Goal: Information Seeking & Learning: Learn about a topic

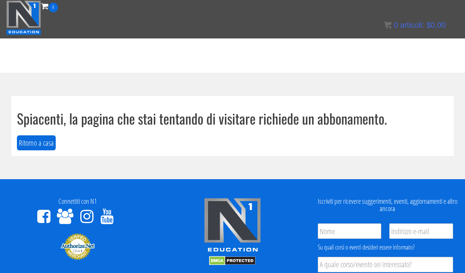
click at [25, 20] on img at bounding box center [23, 17] width 35 height 35
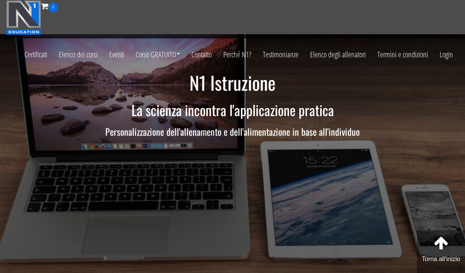
click at [447, 58] on font "Login" at bounding box center [445, 54] width 13 height 10
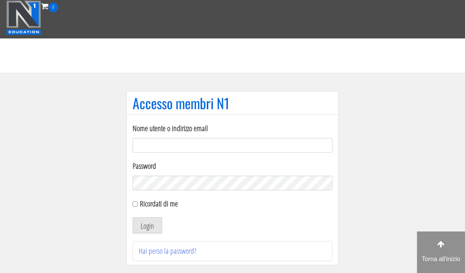
type input "fabrizioliparotipt@gmail.com"
click at [147, 229] on font "Login" at bounding box center [147, 225] width 13 height 10
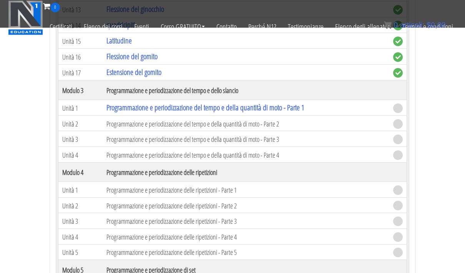
scroll to position [736, 0]
click at [125, 111] on font "Programmazione e periodizzazione del tempo e della quantità di moto - Parte 1" at bounding box center [205, 108] width 198 height 10
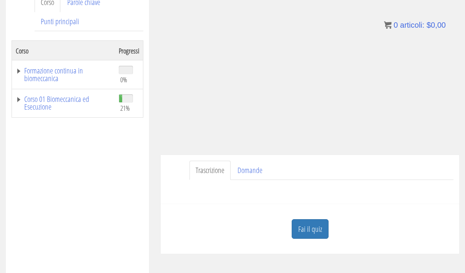
scroll to position [112, 0]
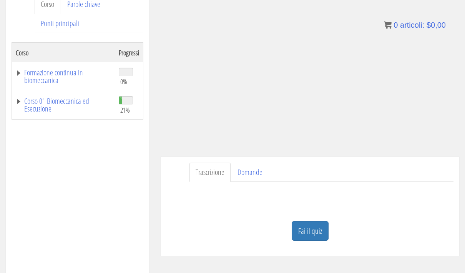
click at [310, 240] on link "Fai il quiz" at bounding box center [309, 231] width 37 height 20
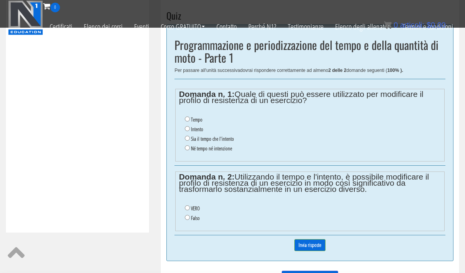
scroll to position [283, 0]
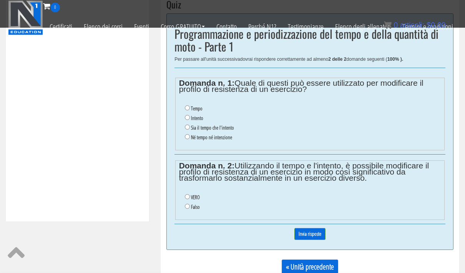
click at [181, 117] on ul "Tempo Intento Sia il tempo che l'intento Né tempo né intenzione" at bounding box center [310, 123] width 262 height 46
click at [185, 119] on input "Intento" at bounding box center [187, 117] width 5 height 5
radio input "true"
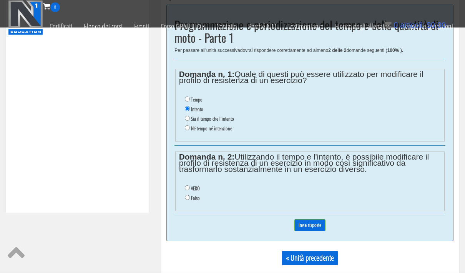
scroll to position [292, 0]
click at [186, 120] on input "Sia il tempo che l'intento" at bounding box center [187, 118] width 5 height 5
radio input "true"
click at [187, 189] on input "VERO" at bounding box center [187, 187] width 5 height 5
radio input "true"
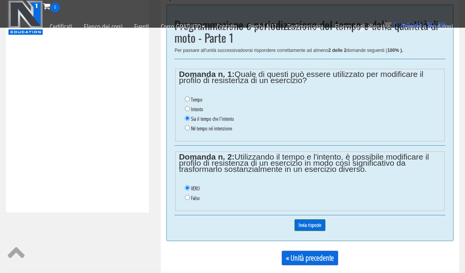
click at [298, 227] on input "Invia risposte" at bounding box center [309, 225] width 31 height 12
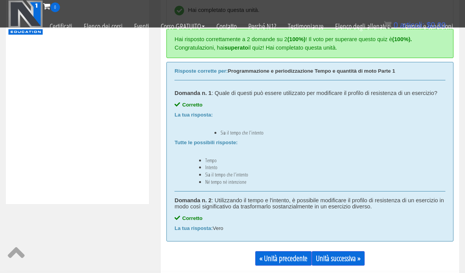
scroll to position [301, 0]
click at [334, 261] on font "Unità successiva »" at bounding box center [338, 258] width 45 height 10
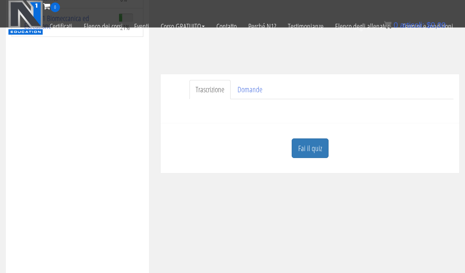
scroll to position [158, 0]
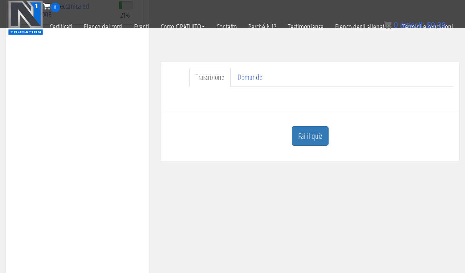
click at [301, 143] on link "Fai il quiz" at bounding box center [309, 136] width 37 height 20
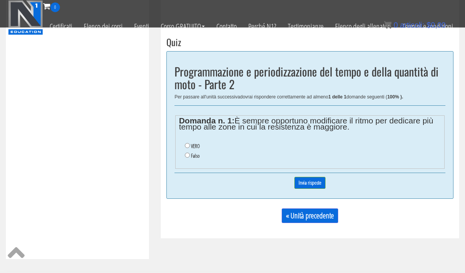
scroll to position [249, 0]
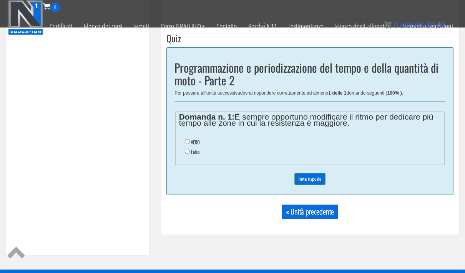
click at [186, 159] on ul "VERO Falso" at bounding box center [310, 147] width 262 height 27
click at [186, 154] on input "Falso" at bounding box center [187, 151] width 5 height 5
radio input "true"
click at [307, 183] on input "Invia risposte" at bounding box center [309, 179] width 31 height 12
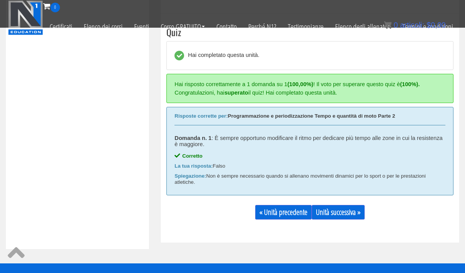
scroll to position [258, 0]
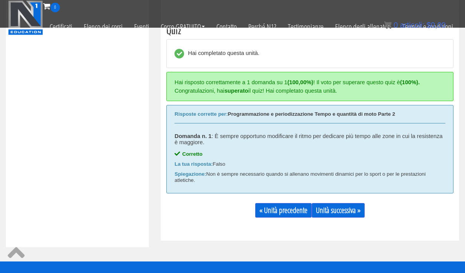
click at [336, 212] on font "Unità successiva »" at bounding box center [338, 210] width 45 height 10
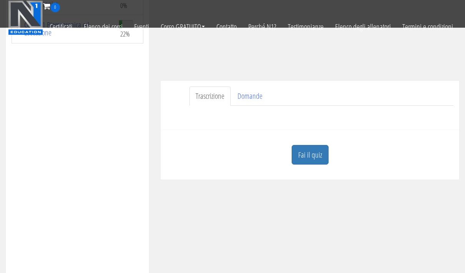
scroll to position [140, 0]
click at [312, 157] on font "Fai il quiz" at bounding box center [310, 154] width 24 height 10
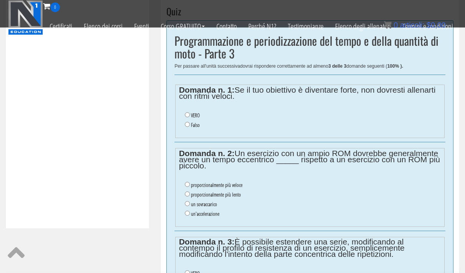
scroll to position [277, 0]
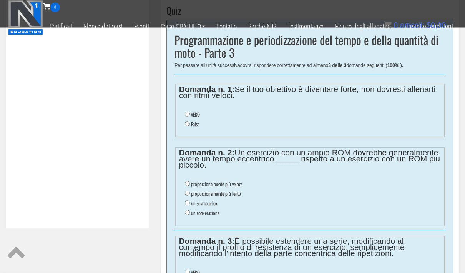
click at [185, 130] on ul "VERO Falso" at bounding box center [310, 119] width 262 height 27
click at [185, 125] on input "Falso" at bounding box center [187, 123] width 5 height 5
radio input "true"
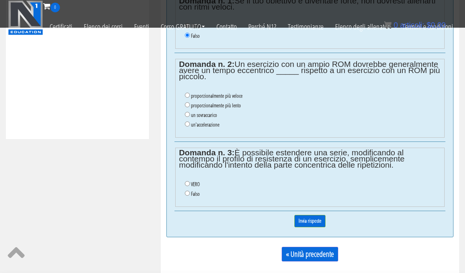
scroll to position [355, 0]
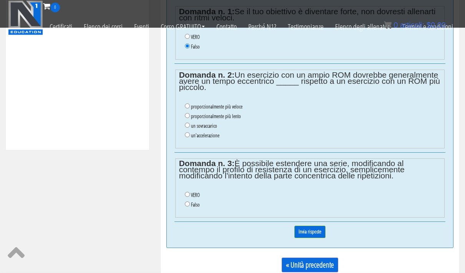
click at [186, 107] on input "proporzionalmente più veloce" at bounding box center [187, 105] width 5 height 5
radio input "true"
click at [185, 137] on input "un'accelerazione" at bounding box center [187, 134] width 5 height 5
radio input "true"
click at [185, 197] on input "VERO" at bounding box center [187, 194] width 5 height 5
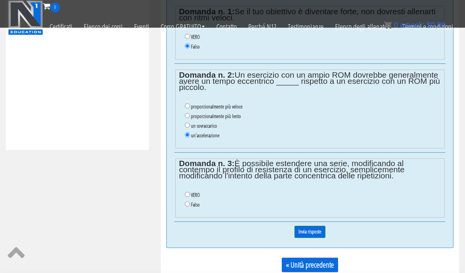
radio input "true"
click at [300, 236] on input "Invia risposte" at bounding box center [309, 231] width 31 height 12
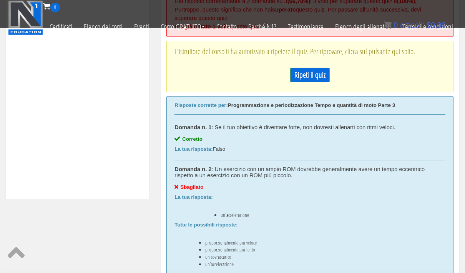
scroll to position [283, 0]
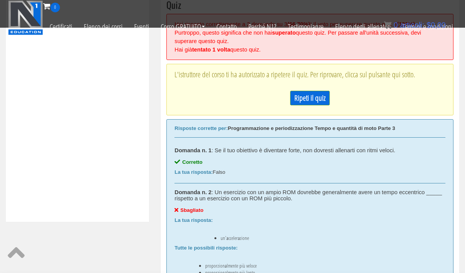
click at [310, 96] on font "Ripeti il ​​quiz" at bounding box center [309, 98] width 31 height 10
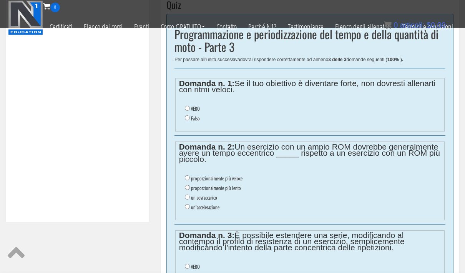
click at [185, 120] on li "Falso" at bounding box center [313, 119] width 256 height 10
click at [185, 119] on input "Falso" at bounding box center [187, 117] width 5 height 5
radio input "true"
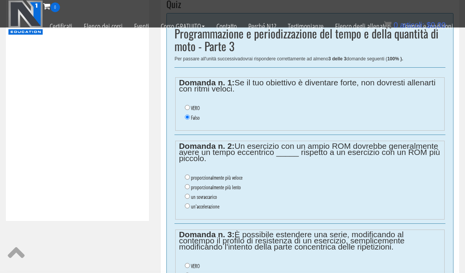
scroll to position [284, 0]
click at [187, 189] on input "proporzionalmente più lento" at bounding box center [187, 186] width 5 height 5
radio input "true"
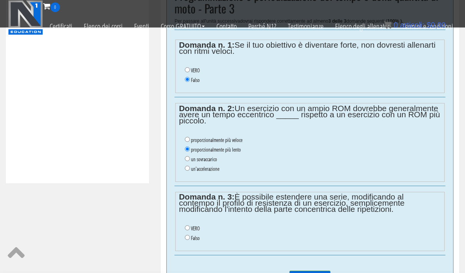
scroll to position [322, 0]
click at [185, 242] on li "Falso" at bounding box center [313, 237] width 256 height 10
click at [186, 228] on input "VERO" at bounding box center [187, 226] width 5 height 5
radio input "true"
click at [299, 272] on input "Invia risposte" at bounding box center [309, 277] width 41 height 15
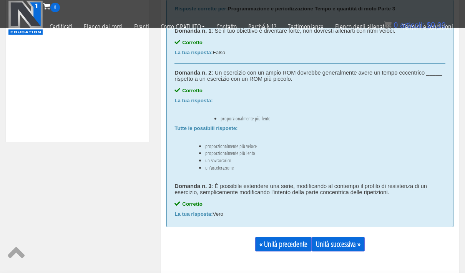
scroll to position [399, 0]
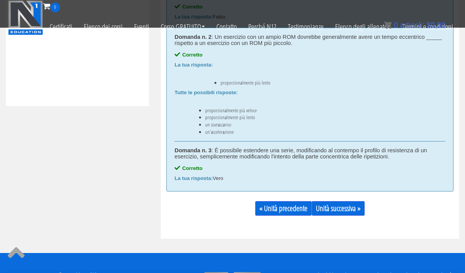
click at [339, 207] on font "Unità successiva »" at bounding box center [338, 208] width 45 height 10
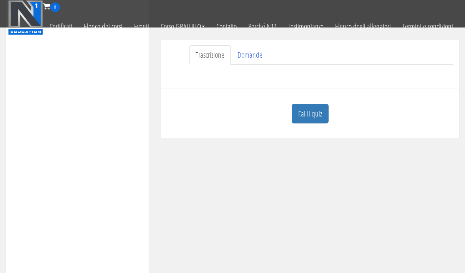
scroll to position [178, 0]
click at [303, 114] on font "Fai il quiz" at bounding box center [310, 116] width 24 height 10
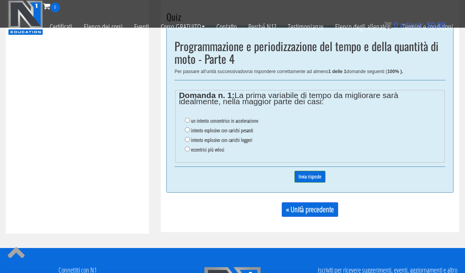
scroll to position [271, 0]
click at [185, 151] on input "eccentrici più veloci" at bounding box center [187, 149] width 5 height 5
radio input "true"
click at [301, 174] on input "Invia risposte" at bounding box center [309, 176] width 31 height 12
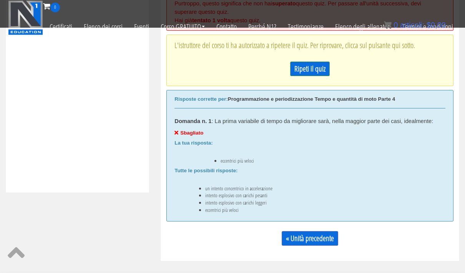
scroll to position [316, 0]
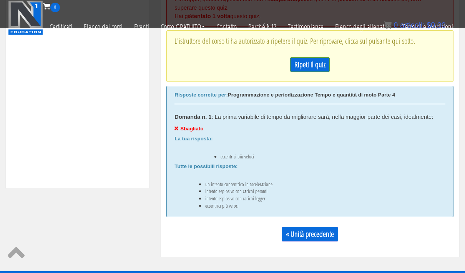
click at [310, 239] on link "« Unità precedente" at bounding box center [309, 234] width 56 height 15
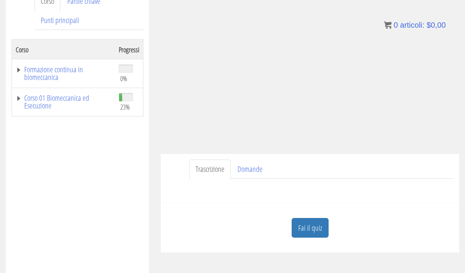
scroll to position [114, 0]
click at [309, 238] on link "Fai il quiz" at bounding box center [309, 228] width 37 height 20
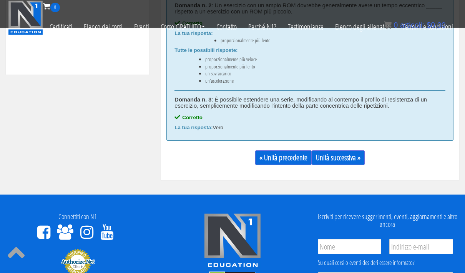
scroll to position [448, 0]
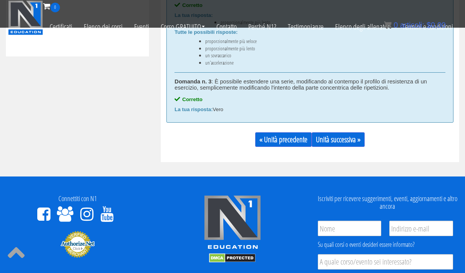
click at [340, 140] on font "Unità successiva »" at bounding box center [338, 139] width 45 height 10
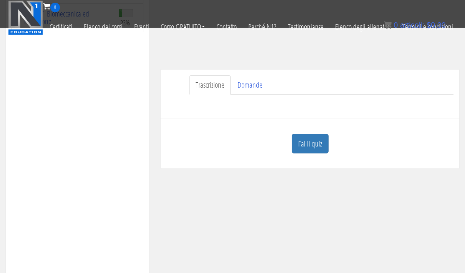
scroll to position [143, 0]
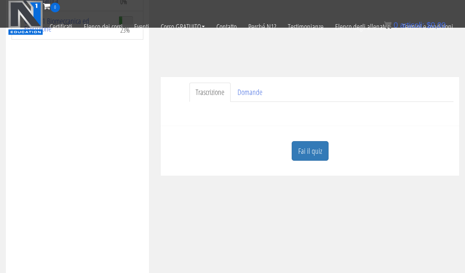
click at [307, 152] on font "Fai il quiz" at bounding box center [310, 151] width 24 height 10
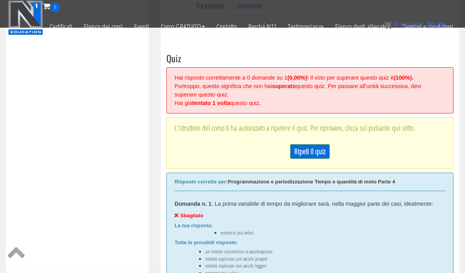
scroll to position [235, 0]
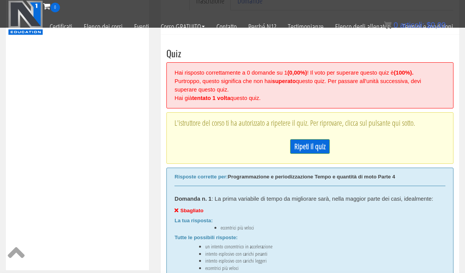
click at [301, 147] on font "Ripeti il ​​quiz" at bounding box center [309, 146] width 31 height 10
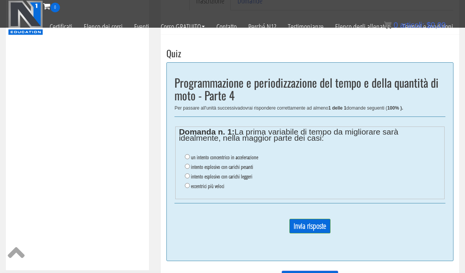
click at [185, 156] on input "un intento concentrico in accelerazione" at bounding box center [187, 156] width 5 height 5
radio input "true"
click at [300, 231] on input "Invia risposte" at bounding box center [309, 225] width 41 height 15
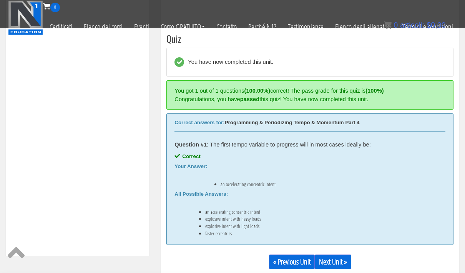
scroll to position [258, 0]
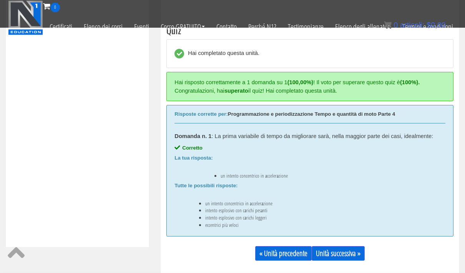
click at [339, 256] on font "Unità successiva »" at bounding box center [338, 253] width 45 height 10
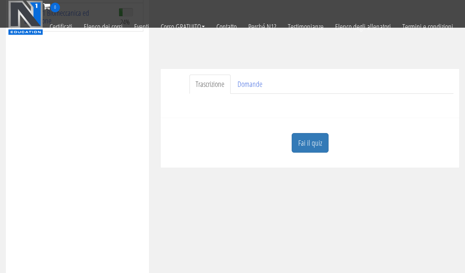
scroll to position [150, 0]
click at [304, 146] on font "Fai il quiz" at bounding box center [310, 143] width 24 height 10
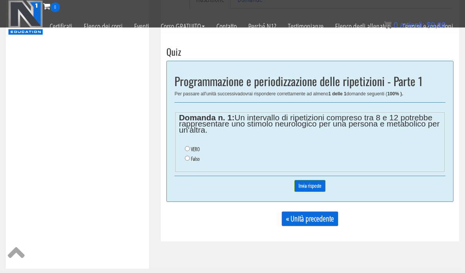
scroll to position [236, 0]
click at [186, 149] on input "VERO" at bounding box center [187, 148] width 5 height 5
radio input "true"
click at [304, 189] on input "Invia risposte" at bounding box center [309, 186] width 31 height 12
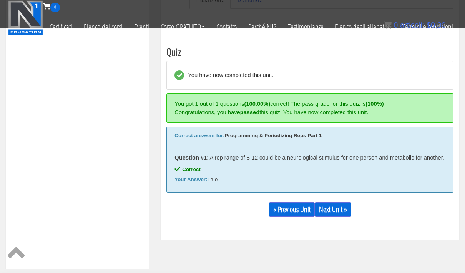
scroll to position [258, 0]
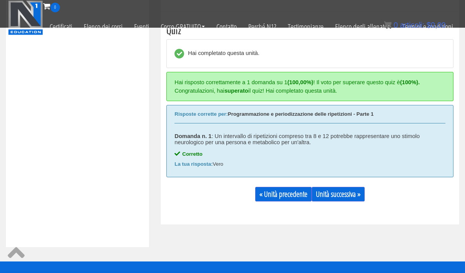
click at [342, 192] on font "Unità successiva »" at bounding box center [338, 194] width 45 height 10
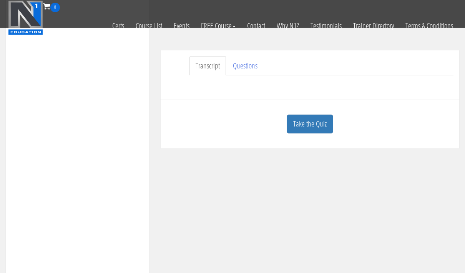
scroll to position [172, 0]
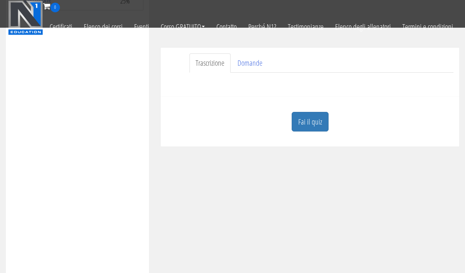
click at [305, 126] on font "Fai il quiz" at bounding box center [310, 121] width 24 height 10
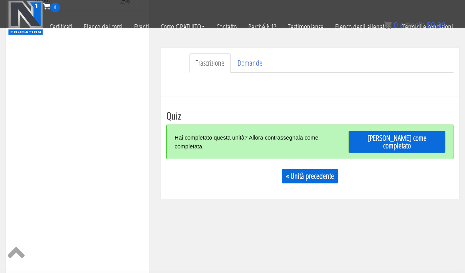
click at [392, 139] on font "Segna come completato" at bounding box center [396, 141] width 59 height 18
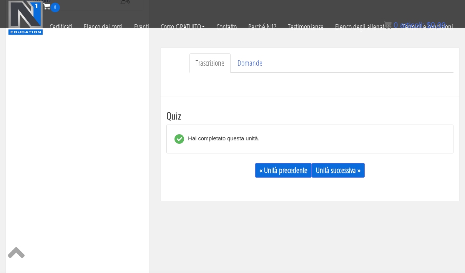
click at [334, 172] on font "Unità successiva »" at bounding box center [338, 170] width 45 height 10
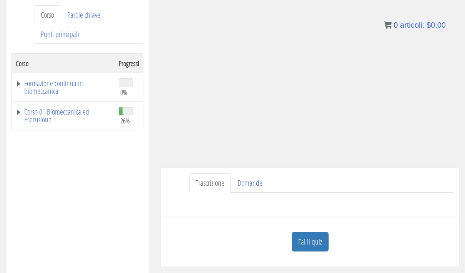
scroll to position [101, 0]
click at [310, 240] on font "Fai il quiz" at bounding box center [310, 241] width 24 height 10
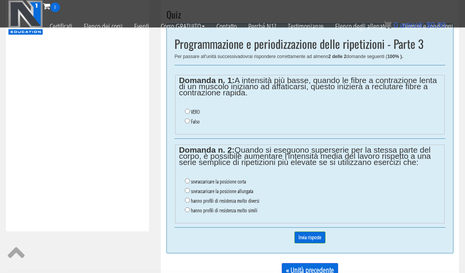
scroll to position [273, 0]
click at [187, 110] on input "VERO" at bounding box center [187, 111] width 5 height 5
radio input "true"
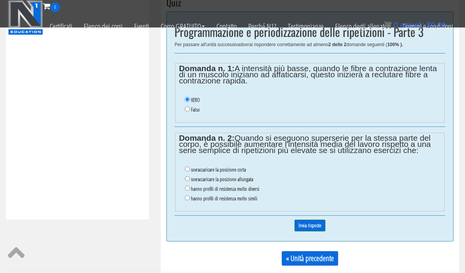
scroll to position [286, 0]
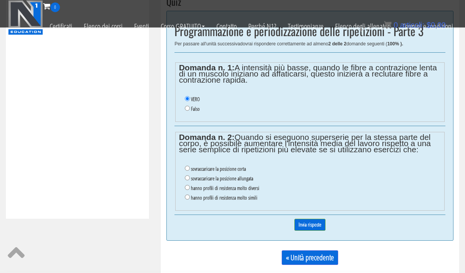
click at [183, 192] on ul "sovraccaricare la posizione corta sovraccaricare la posizione allungata hanno p…" at bounding box center [310, 183] width 262 height 46
click at [185, 189] on input "hanno profili di resistenza molto diversi" at bounding box center [187, 187] width 5 height 5
radio input "true"
click at [308, 225] on input "Invia risposte" at bounding box center [309, 225] width 31 height 12
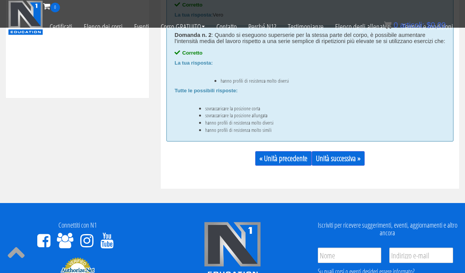
scroll to position [406, 0]
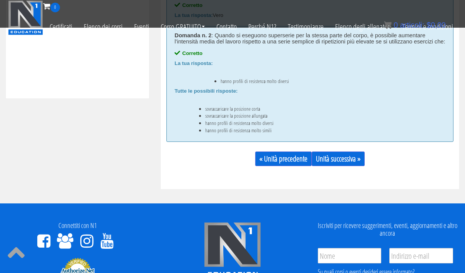
click at [339, 164] on font "Unità successiva »" at bounding box center [338, 158] width 45 height 10
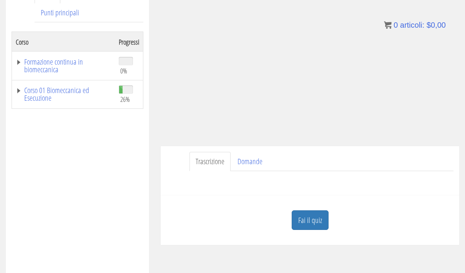
scroll to position [122, 0]
click at [310, 216] on font "Fai il quiz" at bounding box center [310, 220] width 24 height 10
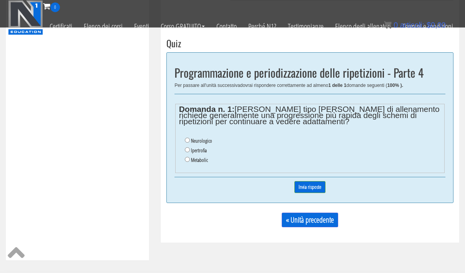
scroll to position [258, 0]
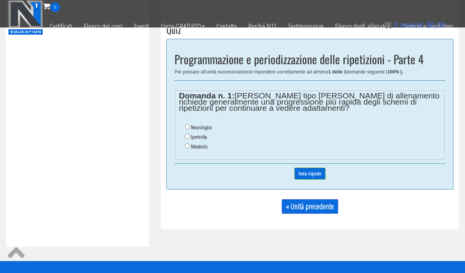
click at [187, 129] on input "Neurologico" at bounding box center [187, 126] width 5 height 5
radio input "true"
click at [306, 178] on input "Invia risposte" at bounding box center [309, 174] width 31 height 12
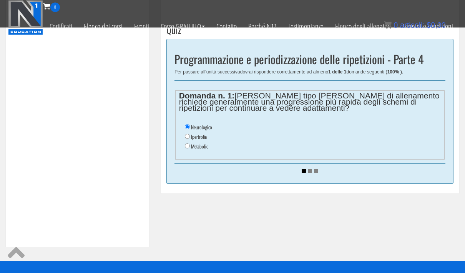
scroll to position [258, 0]
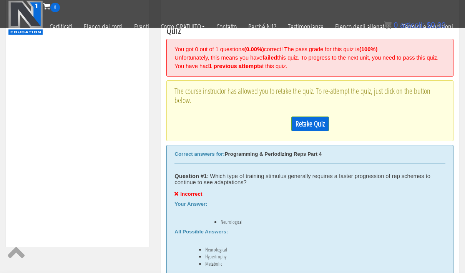
scroll to position [258, 0]
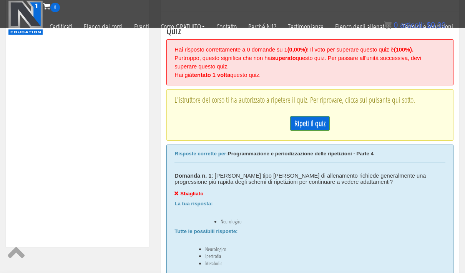
click at [304, 124] on font "Ripeti il ​​quiz" at bounding box center [309, 123] width 31 height 10
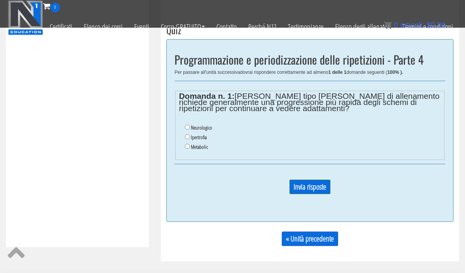
click at [185, 140] on li "Ipertrofia" at bounding box center [313, 137] width 256 height 10
click at [187, 142] on li "Ipertrofia" at bounding box center [313, 137] width 256 height 10
click at [186, 137] on input "Ipertrofia" at bounding box center [187, 136] width 5 height 5
radio input "true"
click at [302, 191] on input "Invia risposte" at bounding box center [309, 186] width 41 height 15
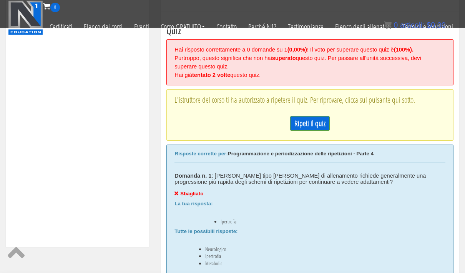
click at [303, 122] on font "Ripeti il ​​quiz" at bounding box center [309, 123] width 31 height 10
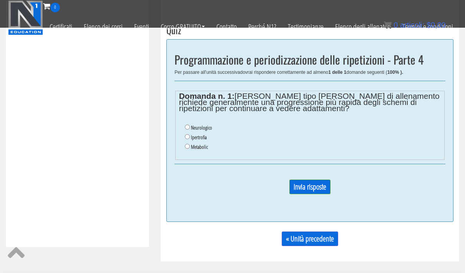
click at [185, 150] on li "Metabolic" at bounding box center [313, 147] width 256 height 10
click at [196, 149] on font "Metabolic" at bounding box center [199, 146] width 17 height 7
click at [190, 149] on input "Metabolic" at bounding box center [187, 146] width 5 height 5
radio input "true"
click at [196, 150] on font "Metabolic" at bounding box center [199, 146] width 17 height 7
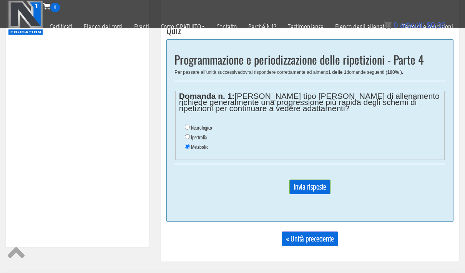
click at [190, 149] on input "Metabolic" at bounding box center [187, 146] width 5 height 5
click at [306, 191] on input "Invia risposte" at bounding box center [309, 186] width 41 height 15
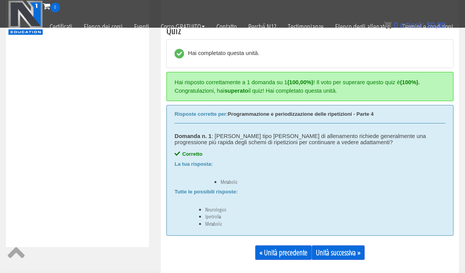
click at [336, 256] on font "Unità successiva »" at bounding box center [338, 252] width 45 height 10
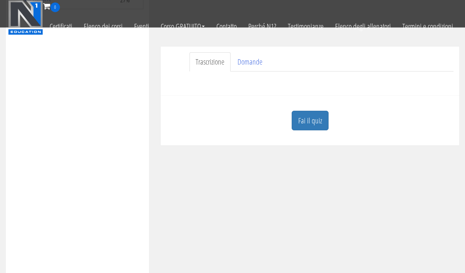
click at [299, 119] on font "Fai il quiz" at bounding box center [310, 121] width 24 height 10
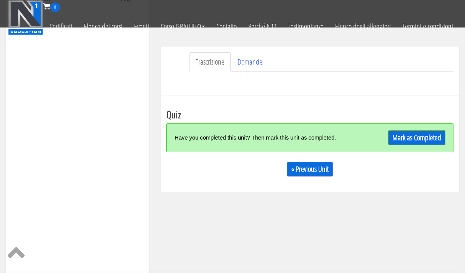
scroll to position [174, 0]
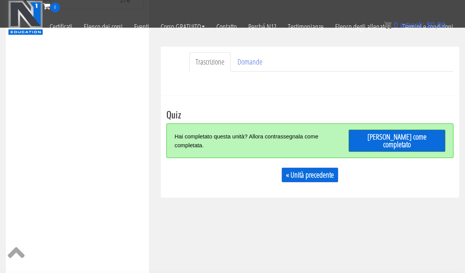
click at [387, 139] on font "[PERSON_NAME] come completato" at bounding box center [396, 140] width 59 height 18
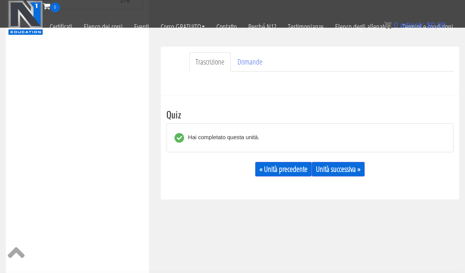
click at [330, 167] on font "Unità successiva »" at bounding box center [338, 169] width 45 height 10
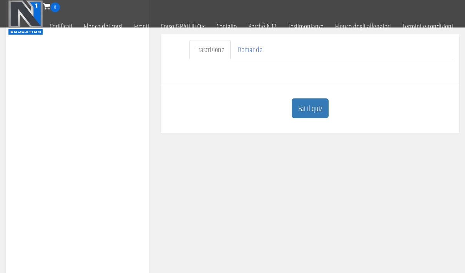
click at [305, 107] on font "Fai il quiz" at bounding box center [310, 108] width 24 height 10
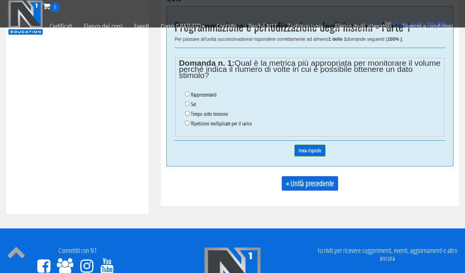
scroll to position [291, 0]
click at [183, 104] on ul "Rappresentanti Set Tempo sotto tensione Ripetizioni moltiplicate per il carico" at bounding box center [310, 109] width 262 height 46
click at [185, 108] on li "Set" at bounding box center [313, 104] width 256 height 10
click at [185, 106] on input "Set" at bounding box center [187, 103] width 5 height 5
radio input "true"
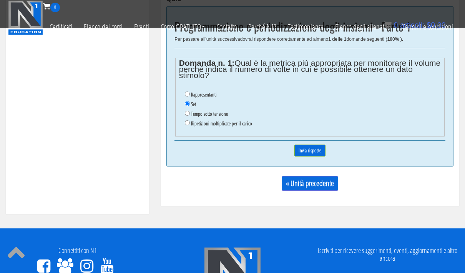
click at [305, 153] on input "Invia risposte" at bounding box center [309, 150] width 31 height 12
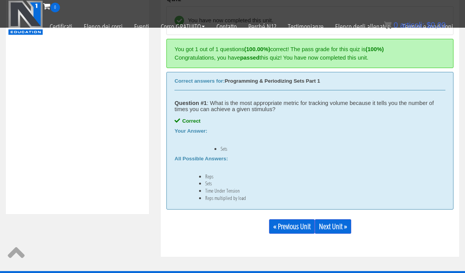
scroll to position [258, 0]
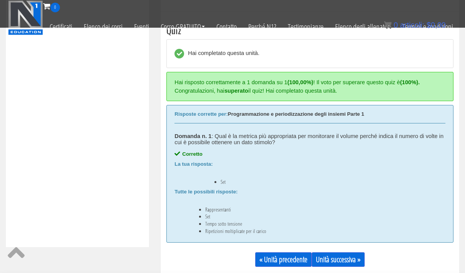
click at [349, 258] on font "Unità successiva »" at bounding box center [338, 259] width 45 height 10
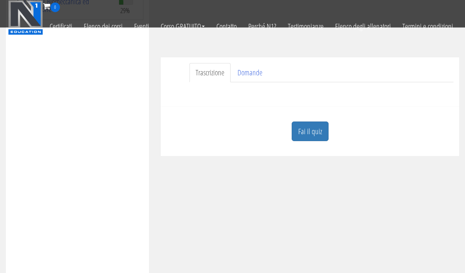
click at [306, 129] on font "Fai il quiz" at bounding box center [310, 131] width 24 height 10
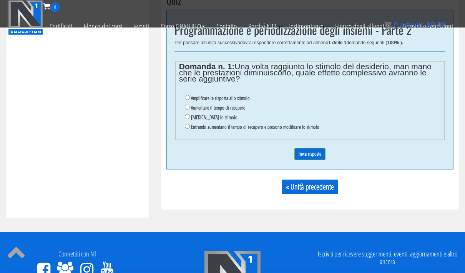
scroll to position [287, 0]
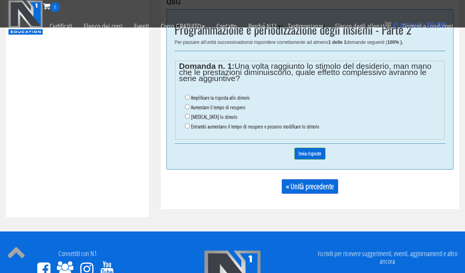
click at [183, 107] on ul "Amplificare la risposta allo stimolo Aumentare il tempo di recupero Cambia lo s…" at bounding box center [310, 112] width 262 height 46
click at [185, 128] on input "Entrambi aumentano il tempo di recupero e possono modificare lo stimolo" at bounding box center [187, 126] width 5 height 5
radio input "true"
click at [311, 153] on input "Invia risposte" at bounding box center [309, 154] width 31 height 12
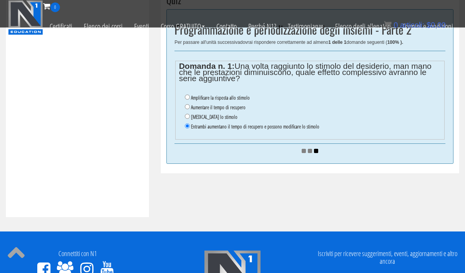
scroll to position [288, 0]
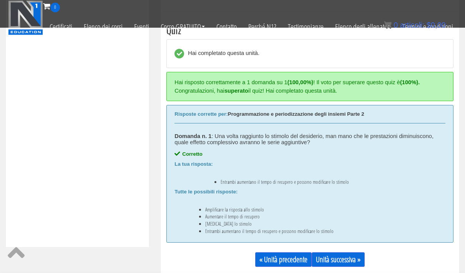
scroll to position [254, 0]
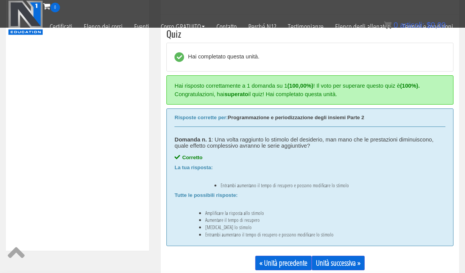
click at [344, 269] on link "Unità successiva »" at bounding box center [337, 262] width 53 height 15
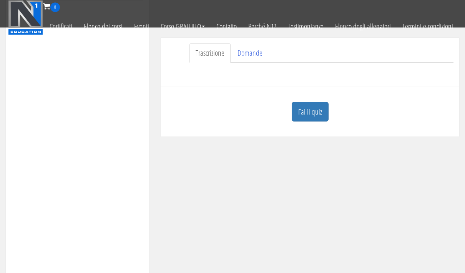
click at [303, 114] on font "Fai il quiz" at bounding box center [310, 112] width 24 height 10
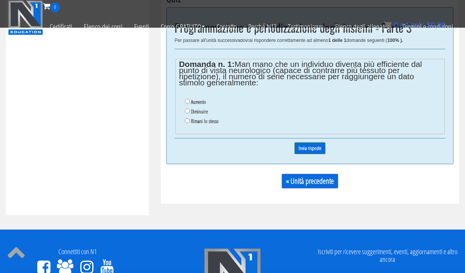
scroll to position [289, 0]
click at [183, 112] on ul "Aumento Diminuire Rimani lo stesso" at bounding box center [310, 112] width 262 height 36
click at [183, 114] on ul "Aumento Diminuire Rimani lo stesso" at bounding box center [310, 112] width 262 height 36
click at [185, 109] on input "Diminuire" at bounding box center [187, 111] width 5 height 5
radio input "true"
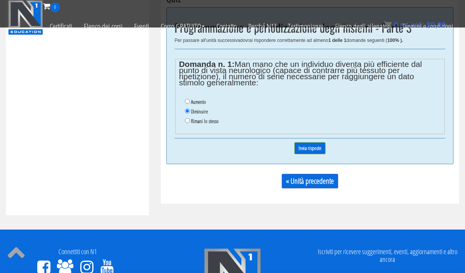
scroll to position [289, 0]
click at [308, 149] on input "Invia risposte" at bounding box center [309, 148] width 31 height 12
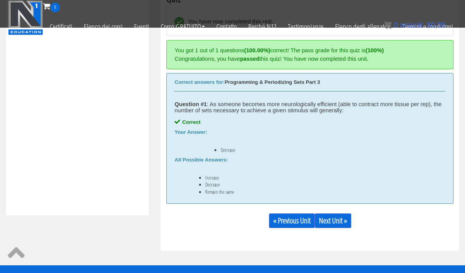
scroll to position [258, 0]
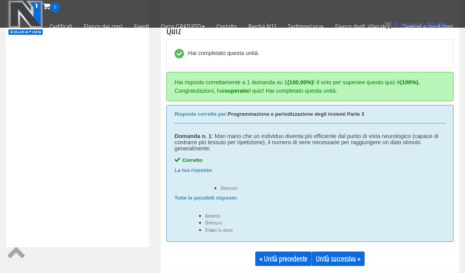
click at [337, 253] on font "Unità successiva »" at bounding box center [338, 258] width 45 height 10
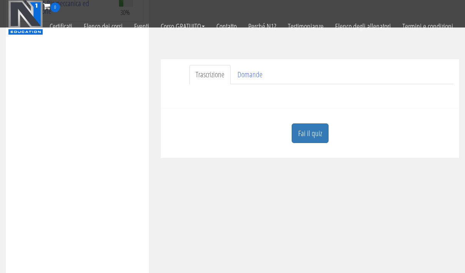
scroll to position [165, 0]
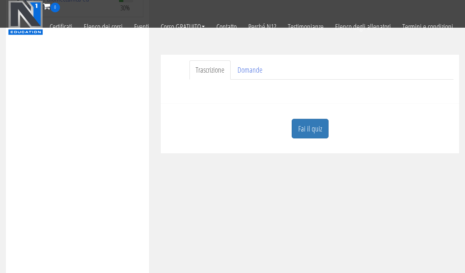
click at [304, 126] on font "Fai il quiz" at bounding box center [310, 128] width 24 height 10
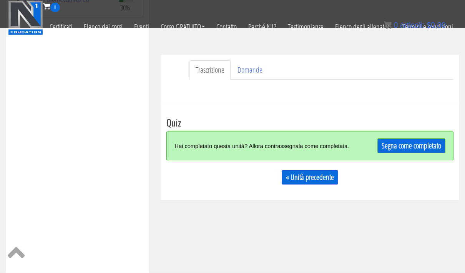
click at [399, 140] on link "Segna come completato" at bounding box center [411, 145] width 68 height 15
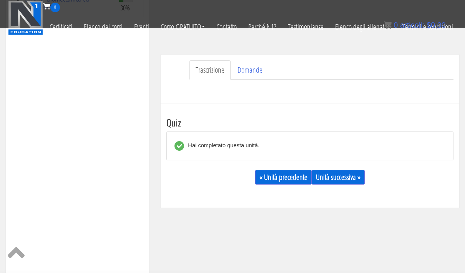
click at [336, 180] on font "Unità successiva »" at bounding box center [338, 177] width 45 height 10
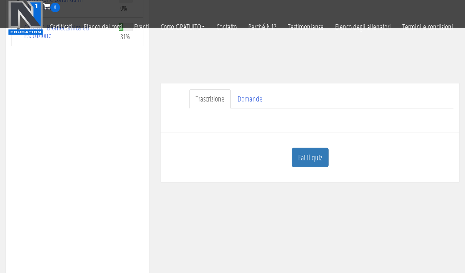
scroll to position [137, 0]
click at [300, 160] on font "Fai il quiz" at bounding box center [310, 157] width 24 height 10
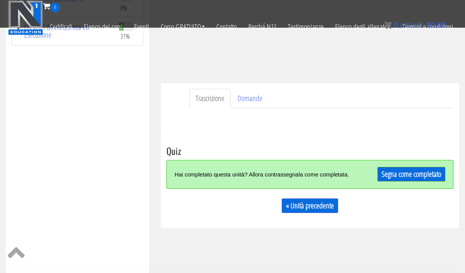
click at [385, 169] on font "Segna come completato" at bounding box center [411, 174] width 60 height 10
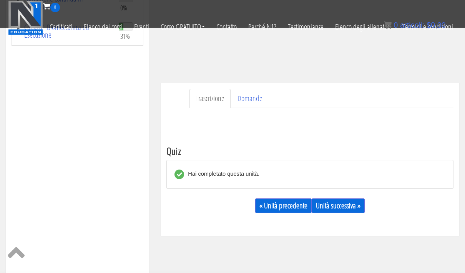
click at [337, 210] on font "Unità successiva »" at bounding box center [338, 205] width 45 height 10
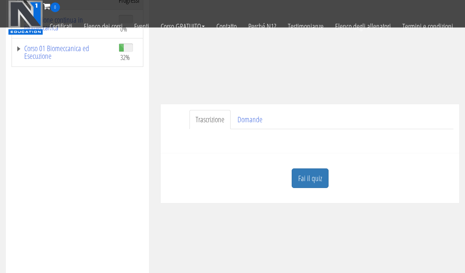
scroll to position [165, 0]
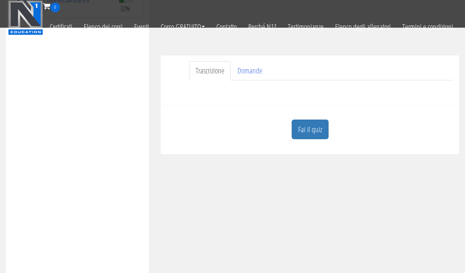
click at [305, 129] on font "Fai il quiz" at bounding box center [310, 129] width 24 height 10
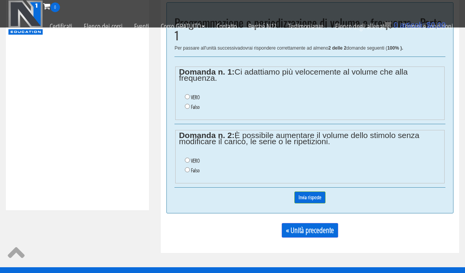
scroll to position [295, 0]
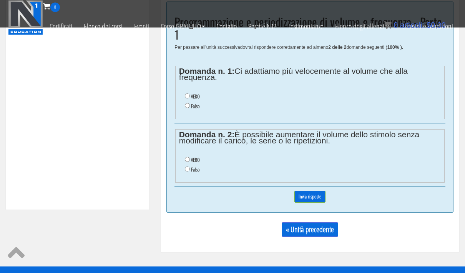
click at [182, 92] on ul "VERO Falso" at bounding box center [310, 101] width 262 height 27
click at [185, 94] on input "VERO" at bounding box center [187, 96] width 5 height 5
radio input "true"
click at [185, 159] on input "VERO" at bounding box center [187, 159] width 5 height 5
radio input "true"
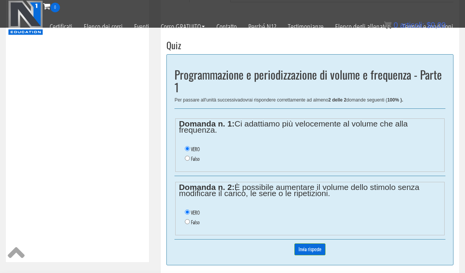
scroll to position [236, 0]
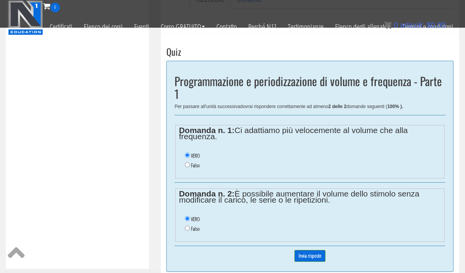
click at [181, 232] on ul "VERO Falso" at bounding box center [310, 223] width 262 height 27
click at [185, 227] on input "Falso" at bounding box center [187, 227] width 5 height 5
radio input "true"
click at [301, 261] on input "Invia risposte" at bounding box center [309, 256] width 31 height 12
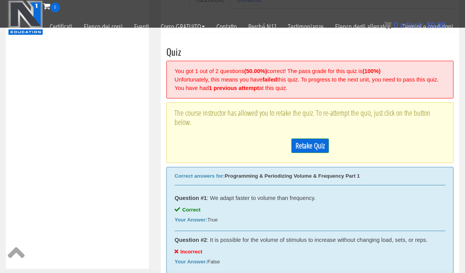
scroll to position [258, 0]
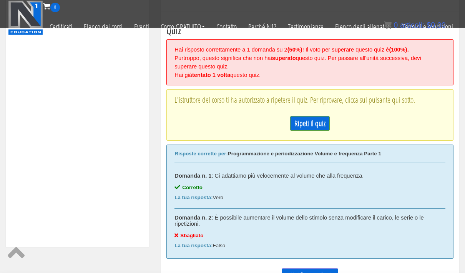
click at [304, 123] on font "Ripeti il ​​quiz" at bounding box center [309, 123] width 31 height 10
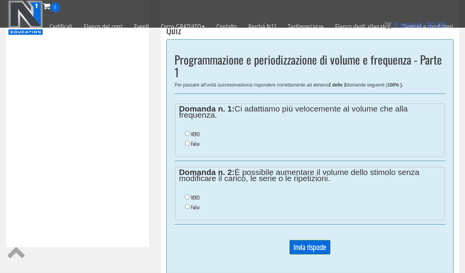
click at [181, 135] on ul "VERO Falso" at bounding box center [310, 139] width 262 height 27
click at [183, 134] on ul "VERO Falso" at bounding box center [310, 139] width 262 height 27
click at [185, 134] on input "VERO" at bounding box center [187, 133] width 5 height 5
radio input "true"
click at [185, 197] on input "VERO" at bounding box center [187, 196] width 5 height 5
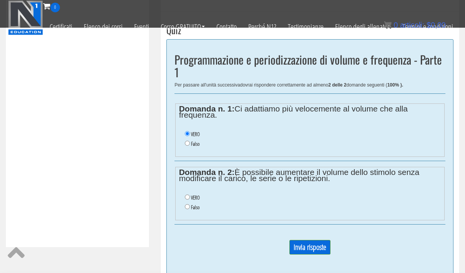
radio input "true"
click at [305, 245] on input "Invia risposte" at bounding box center [309, 247] width 41 height 15
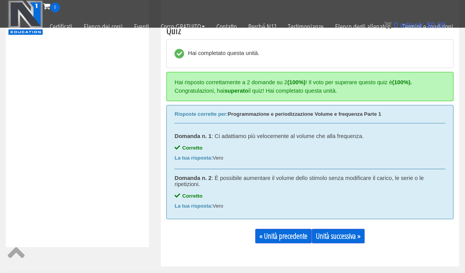
click at [342, 231] on font "Unità successiva »" at bounding box center [338, 235] width 45 height 10
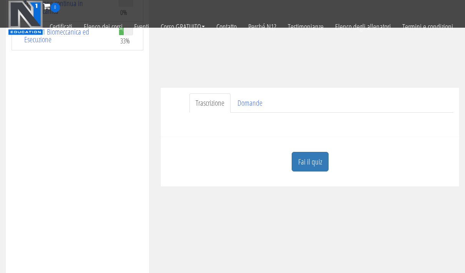
scroll to position [146, 0]
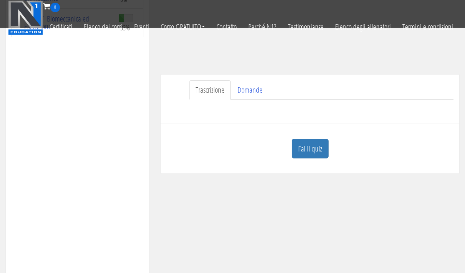
click at [304, 154] on font "Fai il quiz" at bounding box center [310, 148] width 24 height 10
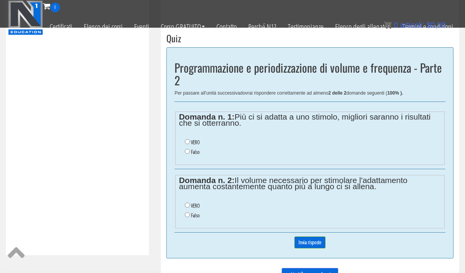
scroll to position [266, 0]
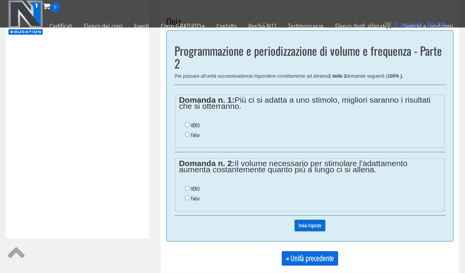
click at [184, 140] on ul "VERO Falso" at bounding box center [310, 130] width 262 height 27
click at [186, 133] on input "Falso" at bounding box center [187, 134] width 5 height 5
radio input "true"
click at [187, 200] on input "Falso" at bounding box center [187, 197] width 5 height 5
radio input "true"
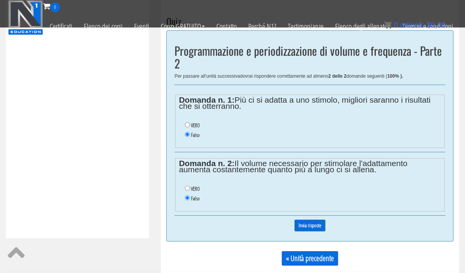
click at [303, 226] on input "Invia risposte" at bounding box center [309, 226] width 31 height 12
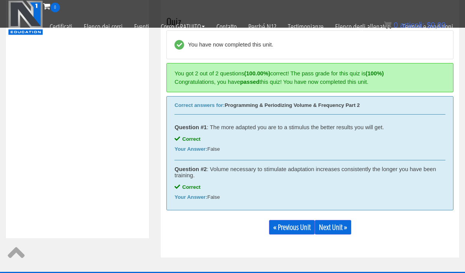
scroll to position [258, 0]
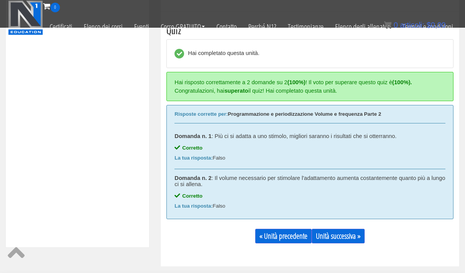
click at [341, 240] on link "Unità successiva »" at bounding box center [337, 235] width 53 height 15
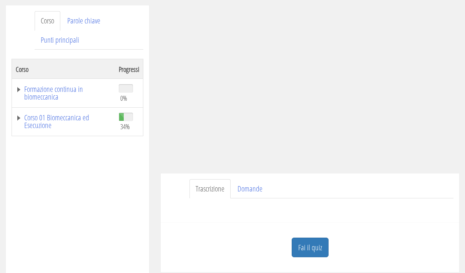
scroll to position [142, 0]
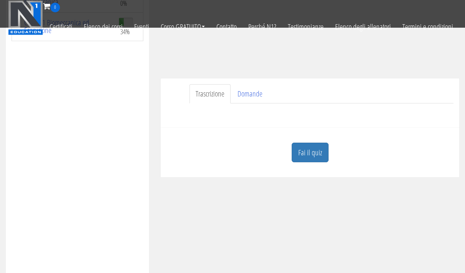
click at [302, 157] on font "Fai il quiz" at bounding box center [310, 152] width 24 height 10
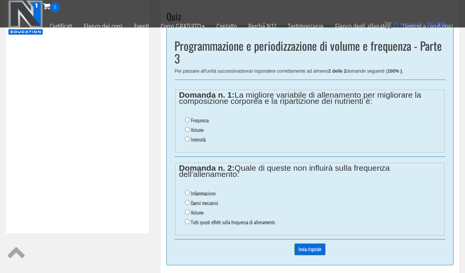
scroll to position [271, 0]
click at [185, 131] on input "Volume" at bounding box center [187, 129] width 5 height 5
radio input "true"
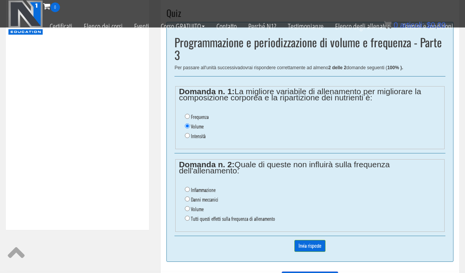
scroll to position [275, 0]
click at [185, 220] on input "Tutti questi effetti sulla frequenza di allenamento" at bounding box center [187, 217] width 5 height 5
radio input "true"
click at [306, 248] on input "Invia risposte" at bounding box center [309, 246] width 31 height 12
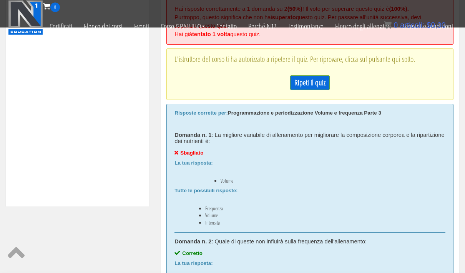
scroll to position [298, 0]
click at [299, 79] on font "Ripeti il ​​quiz" at bounding box center [309, 82] width 31 height 10
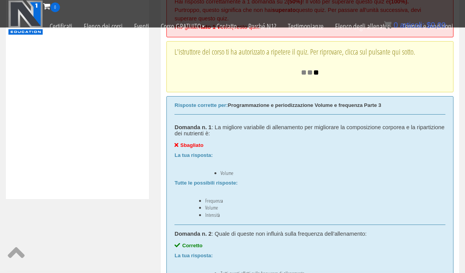
scroll to position [306, 0]
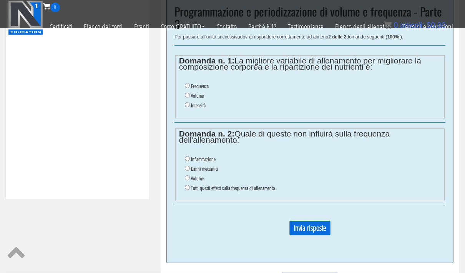
click at [182, 193] on ul "Infiammazione Danni meccanici Volume Tutti questi effetti sulla frequenza di al…" at bounding box center [310, 173] width 262 height 46
click at [185, 188] on input "Tutti questi effetti sulla frequenza di allenamento" at bounding box center [187, 187] width 5 height 5
radio input "true"
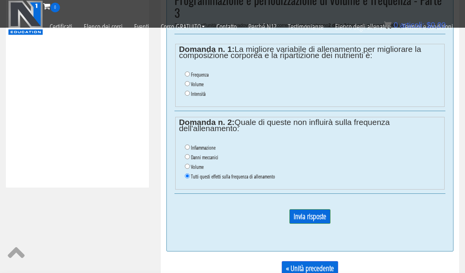
click at [187, 73] on input "Frequenza" at bounding box center [187, 73] width 5 height 5
radio input "true"
click at [293, 218] on input "Invia risposte" at bounding box center [309, 216] width 41 height 15
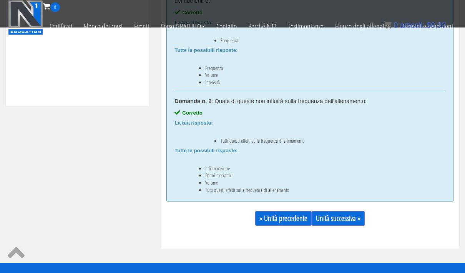
scroll to position [399, 0]
click at [337, 213] on font "Unità successiva »" at bounding box center [338, 218] width 45 height 10
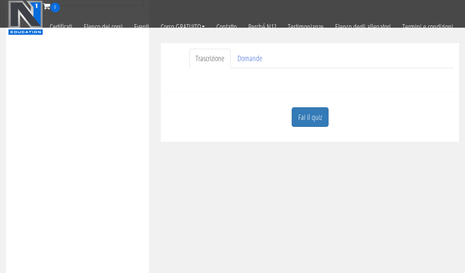
scroll to position [189, 0]
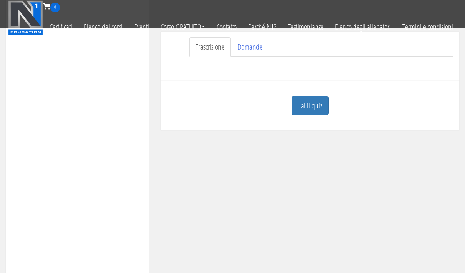
click at [308, 106] on font "Fai il quiz" at bounding box center [310, 105] width 24 height 10
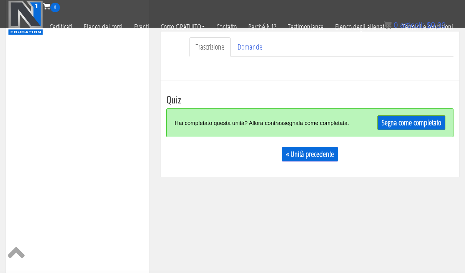
click at [396, 110] on div "Hai completato questa unità? Allora contrassegnala come completata. Segna come …" at bounding box center [309, 122] width 287 height 29
click at [395, 116] on link "Segna come completato" at bounding box center [411, 122] width 68 height 15
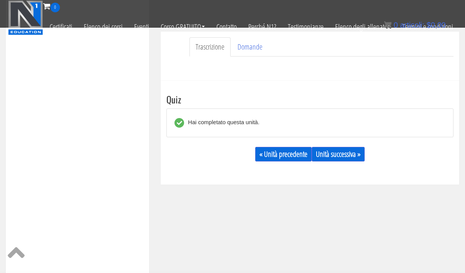
click at [336, 152] on font "Unità successiva »" at bounding box center [338, 154] width 45 height 10
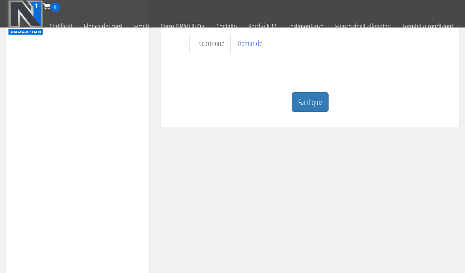
scroll to position [192, 0]
click at [304, 101] on font "Fai il quiz" at bounding box center [310, 102] width 24 height 10
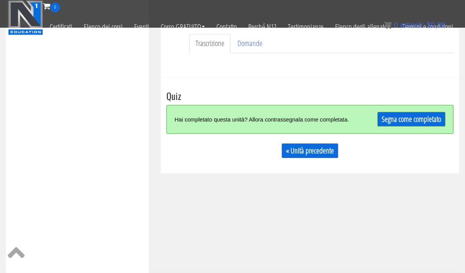
click at [381, 123] on font "Segna come completato" at bounding box center [411, 119] width 60 height 10
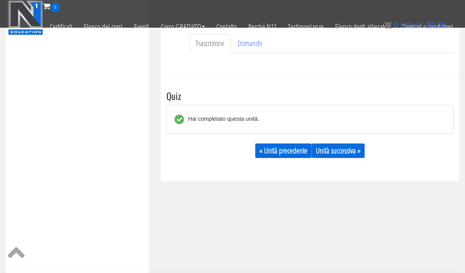
click at [339, 152] on font "Unità successiva »" at bounding box center [338, 150] width 45 height 10
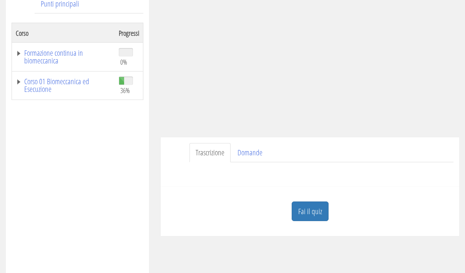
scroll to position [131, 0]
click at [313, 214] on font "Fai il quiz" at bounding box center [310, 211] width 24 height 10
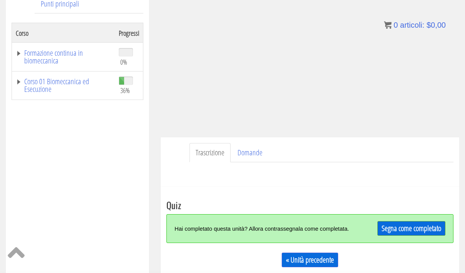
click at [391, 223] on font "Segna come completato" at bounding box center [411, 228] width 60 height 10
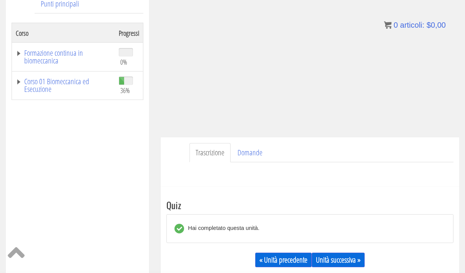
scroll to position [140, 0]
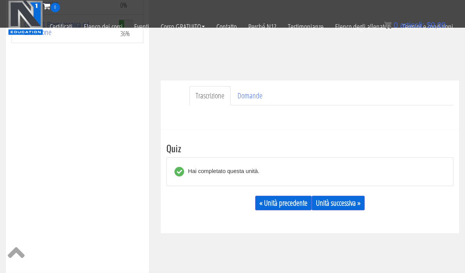
click at [337, 204] on font "Unità successiva »" at bounding box center [338, 202] width 45 height 10
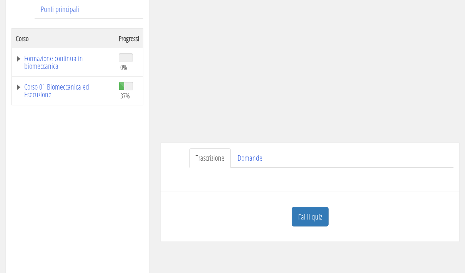
scroll to position [132, 0]
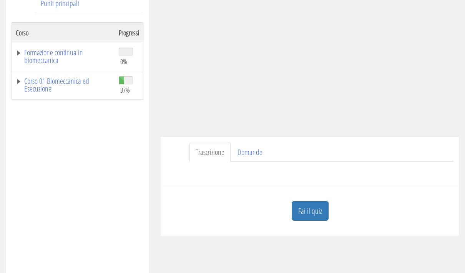
click at [305, 215] on font "Fai il quiz" at bounding box center [310, 210] width 24 height 10
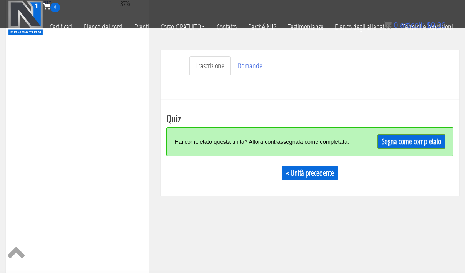
scroll to position [173, 0]
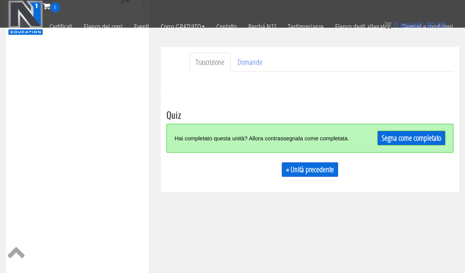
click at [403, 139] on font "Segna come completato" at bounding box center [411, 137] width 60 height 10
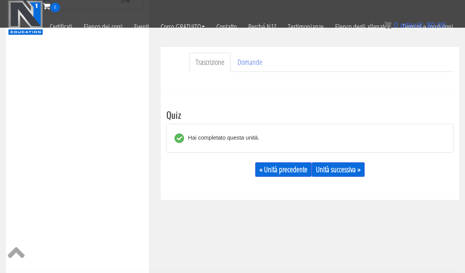
click at [338, 164] on font "Unità successiva »" at bounding box center [338, 169] width 45 height 10
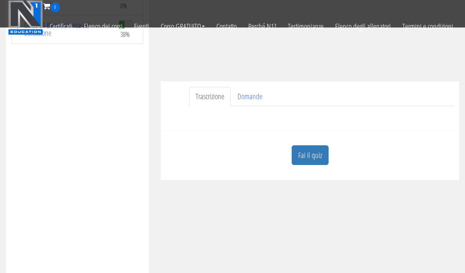
scroll to position [154, 0]
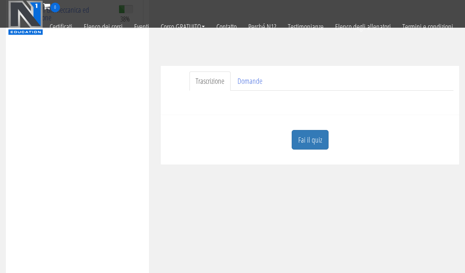
click at [303, 145] on font "Fai il quiz" at bounding box center [310, 139] width 24 height 10
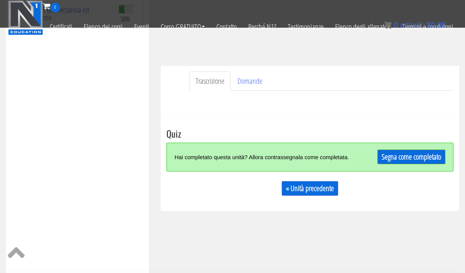
click at [390, 154] on font "Segna come completato" at bounding box center [411, 156] width 60 height 10
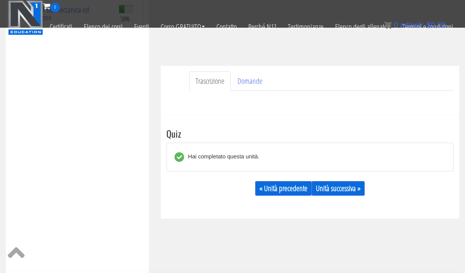
click at [341, 189] on font "Unità successiva »" at bounding box center [338, 188] width 45 height 10
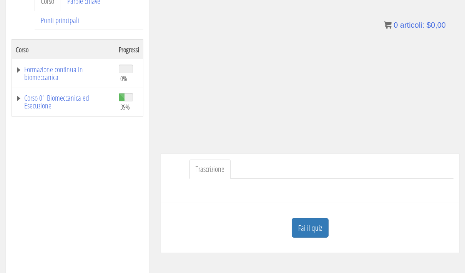
scroll to position [111, 0]
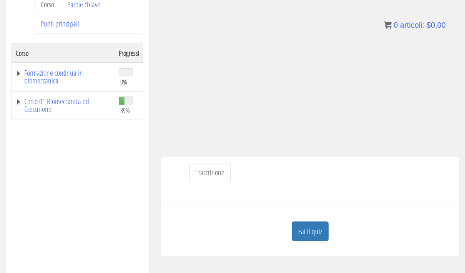
click at [301, 236] on font "Fai il quiz" at bounding box center [310, 231] width 24 height 10
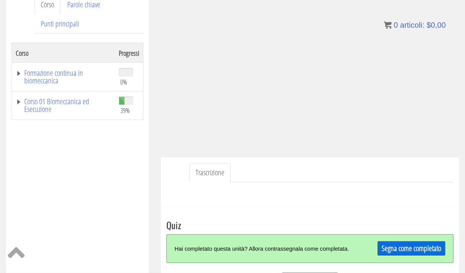
click at [385, 249] on font "Segna come completato" at bounding box center [411, 248] width 60 height 10
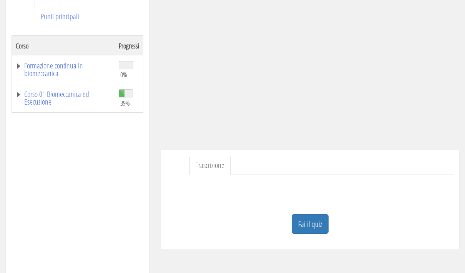
click at [308, 227] on font "Fai il quiz" at bounding box center [310, 224] width 24 height 10
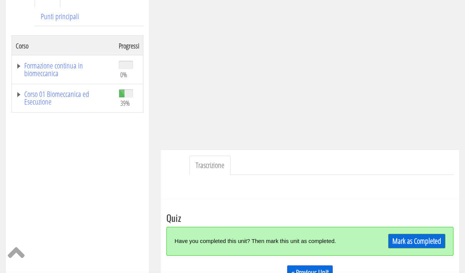
scroll to position [119, 0]
click at [384, 242] on font "Segna come completato" at bounding box center [411, 240] width 60 height 10
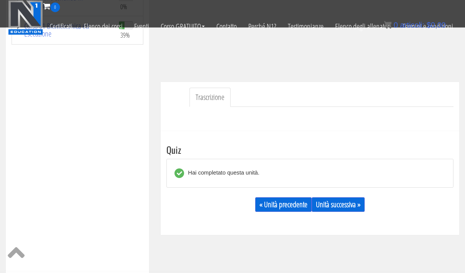
scroll to position [147, 0]
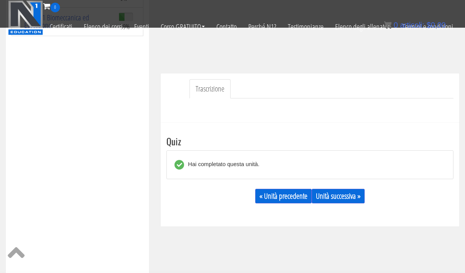
click at [332, 193] on font "Unità successiva »" at bounding box center [338, 195] width 45 height 10
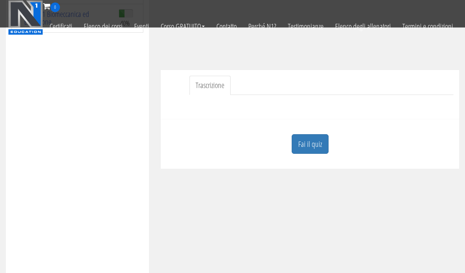
scroll to position [170, 0]
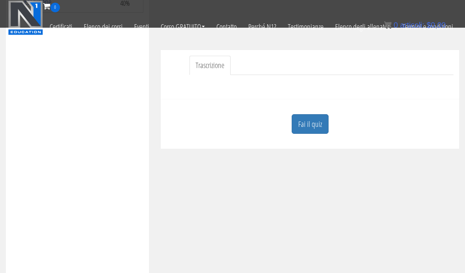
click at [308, 126] on font "Fai il quiz" at bounding box center [310, 124] width 24 height 10
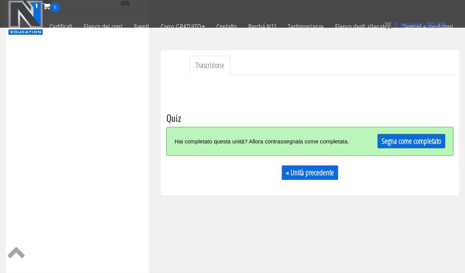
click at [381, 142] on font "Segna come completato" at bounding box center [411, 141] width 60 height 10
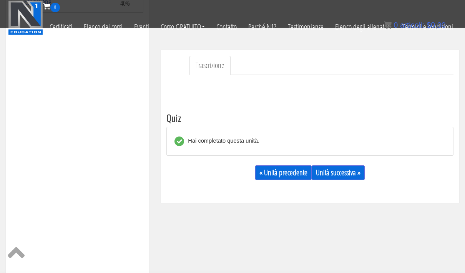
click at [337, 173] on font "Unità successiva »" at bounding box center [338, 172] width 45 height 10
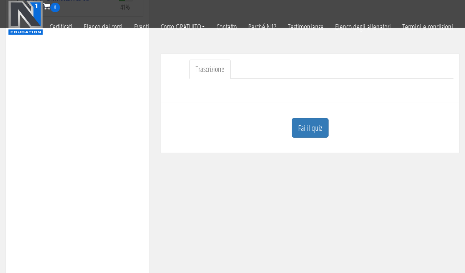
scroll to position [167, 0]
click at [308, 129] on font "Fai il quiz" at bounding box center [310, 127] width 24 height 10
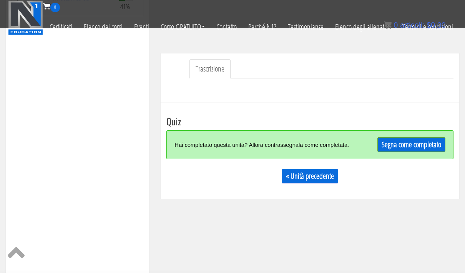
click at [395, 141] on font "Segna come completato" at bounding box center [411, 144] width 60 height 10
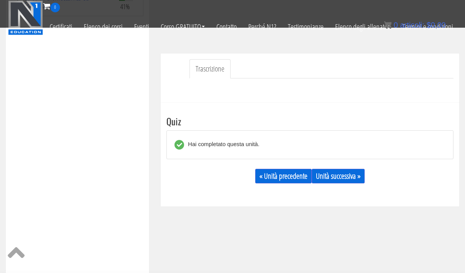
click at [331, 174] on font "Unità successiva »" at bounding box center [338, 175] width 45 height 10
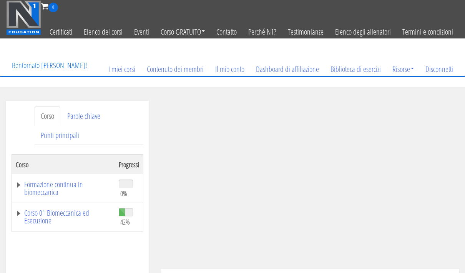
click at [45, 216] on font "Corso 01 Biomeccanica ed Esecuzione" at bounding box center [56, 216] width 65 height 18
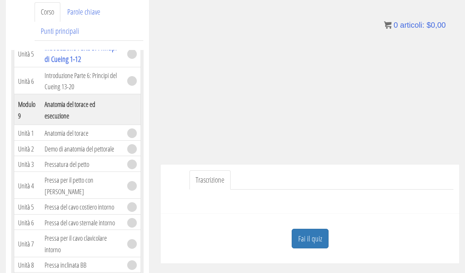
scroll to position [1764, 0]
click at [308, 240] on font "Fai il quiz" at bounding box center [310, 238] width 24 height 10
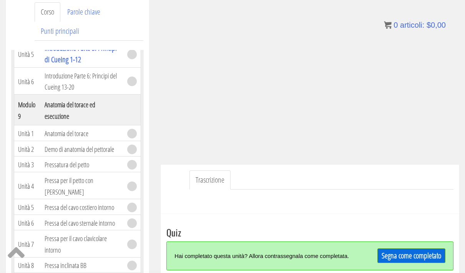
click at [391, 253] on font "Segna come completato" at bounding box center [411, 255] width 60 height 10
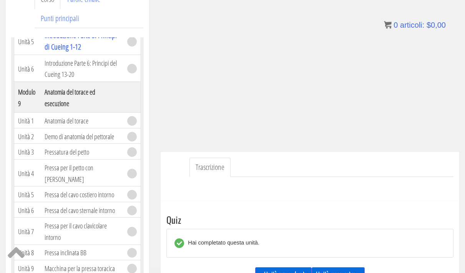
scroll to position [117, 0]
click at [342, 272] on font "Unità successiva »" at bounding box center [338, 274] width 45 height 10
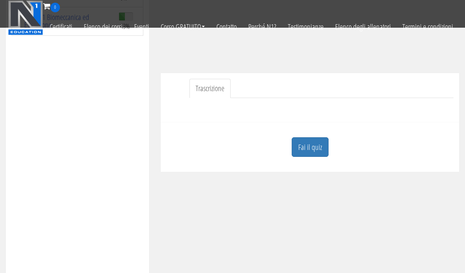
scroll to position [146, 0]
click at [304, 149] on font "Fai il quiz" at bounding box center [310, 147] width 24 height 10
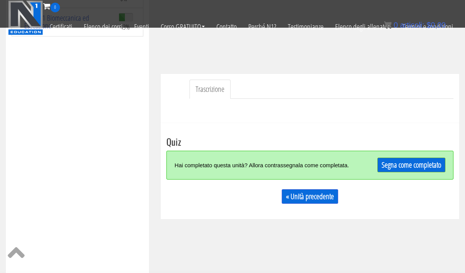
click at [381, 158] on link "Segna come completato" at bounding box center [411, 164] width 68 height 15
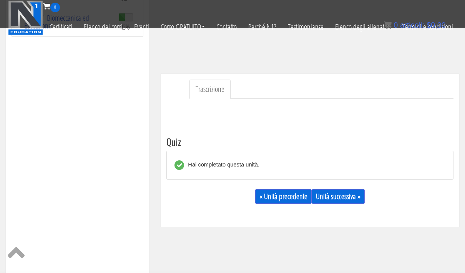
click at [328, 199] on font "Unità successiva »" at bounding box center [338, 196] width 45 height 10
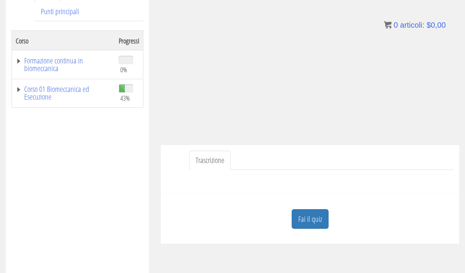
scroll to position [124, 0]
click at [311, 219] on font "Fai il quiz" at bounding box center [310, 218] width 24 height 10
